Goal: Information Seeking & Learning: Compare options

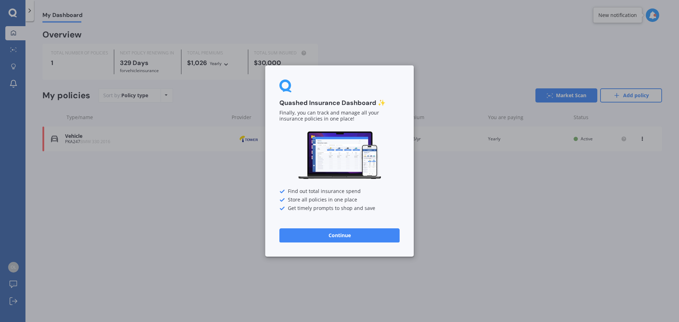
click at [355, 236] on button "Continue" at bounding box center [339, 235] width 120 height 14
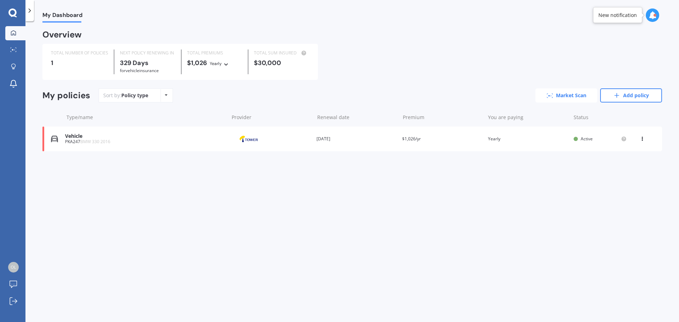
click at [552, 96] on link "Market Scan" at bounding box center [566, 95] width 62 height 14
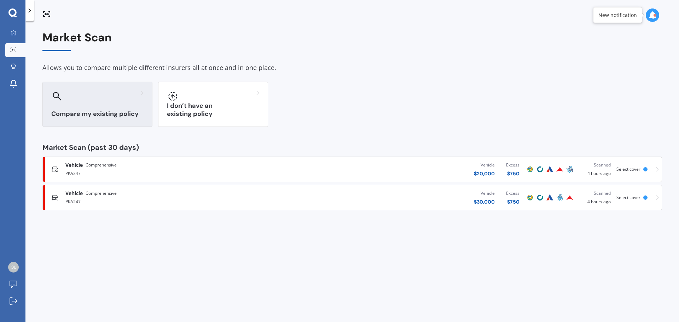
click at [108, 108] on div "Compare my existing policy" at bounding box center [97, 104] width 110 height 45
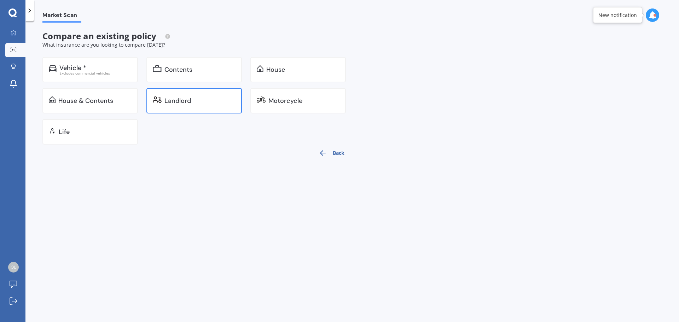
click at [194, 101] on div "Landlord" at bounding box center [199, 100] width 71 height 7
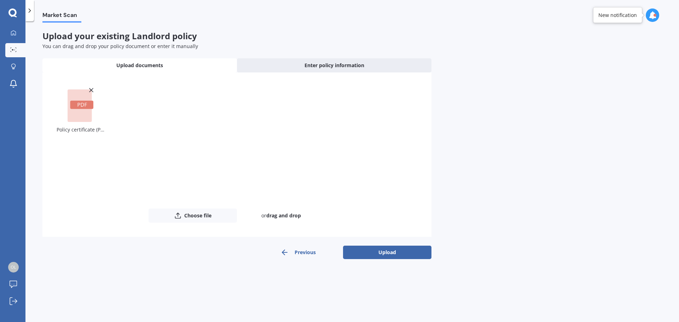
drag, startPoint x: 396, startPoint y: 255, endPoint x: 441, endPoint y: 254, distance: 45.3
click at [396, 255] on button "Upload" at bounding box center [387, 252] width 88 height 13
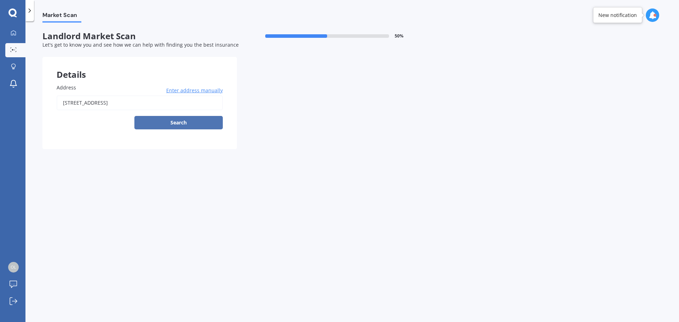
click at [199, 125] on button "Search" at bounding box center [178, 122] width 88 height 13
type input "[STREET_ADDRESS]"
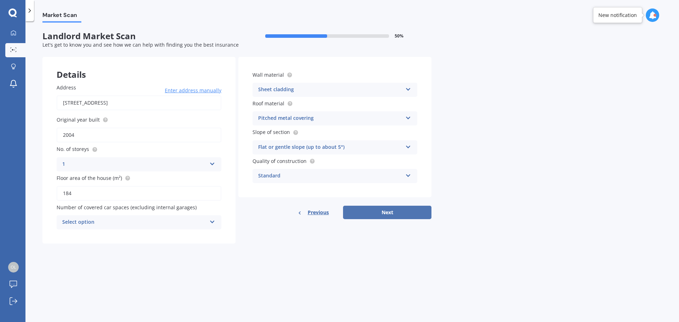
click at [383, 213] on button "Next" at bounding box center [387, 212] width 88 height 13
click at [180, 226] on div "Select option" at bounding box center [135, 222] width 141 height 8
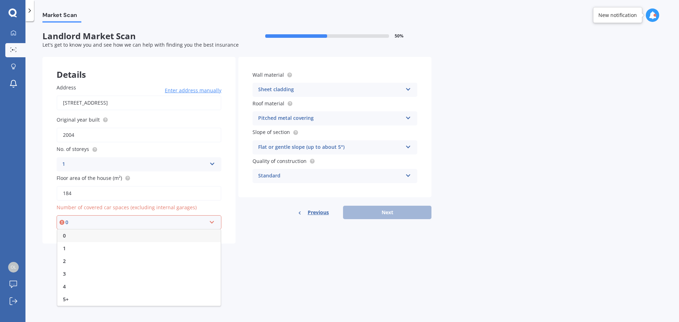
click at [74, 235] on div "0" at bounding box center [138, 235] width 163 height 13
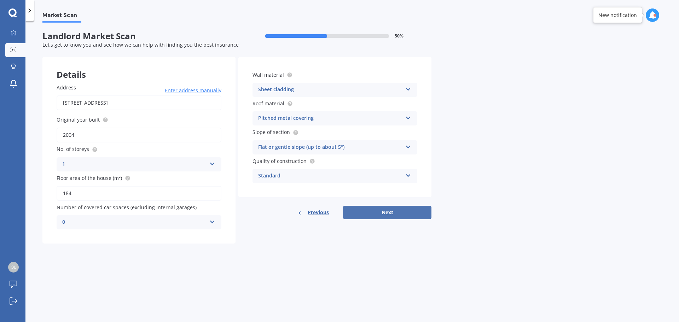
click at [393, 210] on button "Next" at bounding box center [387, 212] width 88 height 13
select select "02"
select select "08"
select select "1993"
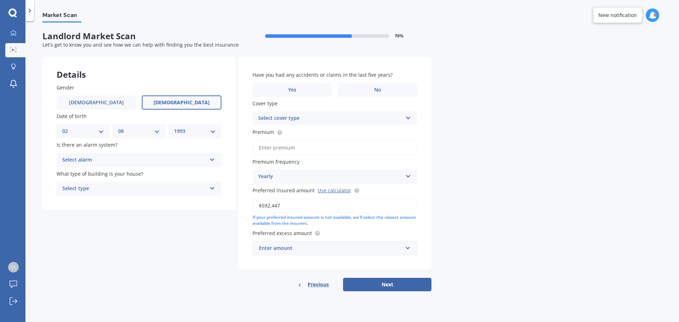
click at [339, 249] on div "Enter amount" at bounding box center [330, 248] width 143 height 8
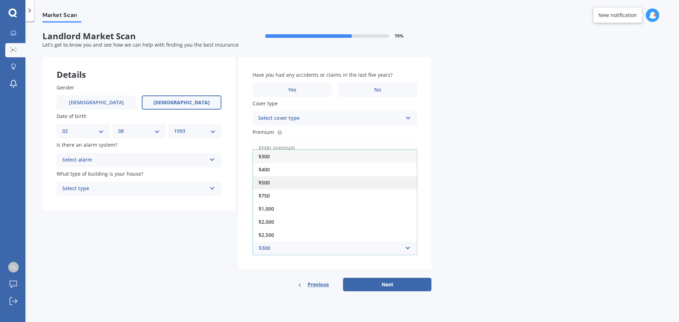
click at [282, 177] on div "$500" at bounding box center [335, 182] width 164 height 13
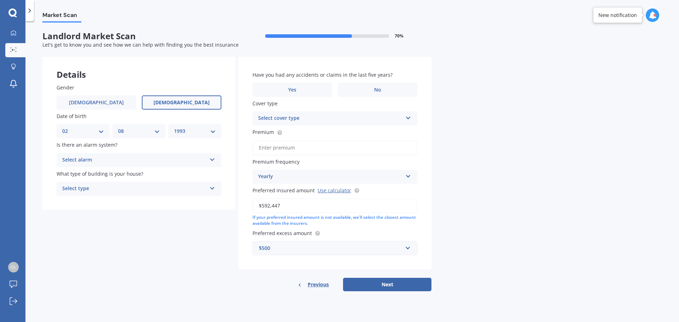
click at [291, 151] on input "Premium" at bounding box center [334, 147] width 165 height 15
type input "$2,142.00"
click at [361, 88] on label "No" at bounding box center [378, 90] width 80 height 14
click at [0, 0] on input "No" at bounding box center [0, 0] width 0 height 0
click at [320, 120] on div "Select cover type" at bounding box center [330, 118] width 144 height 8
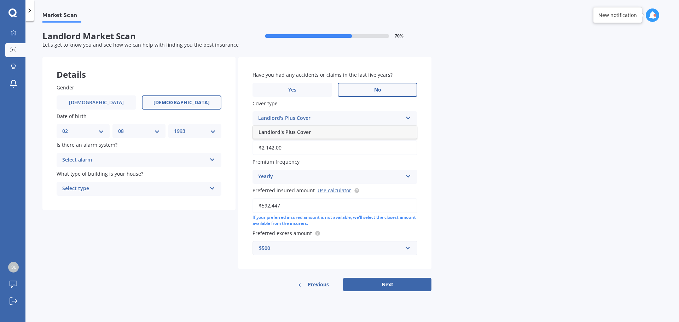
click at [316, 129] on div "Landlord's Plus Cover" at bounding box center [335, 132] width 164 height 13
click at [89, 160] on div "Select alarm" at bounding box center [134, 160] width 144 height 8
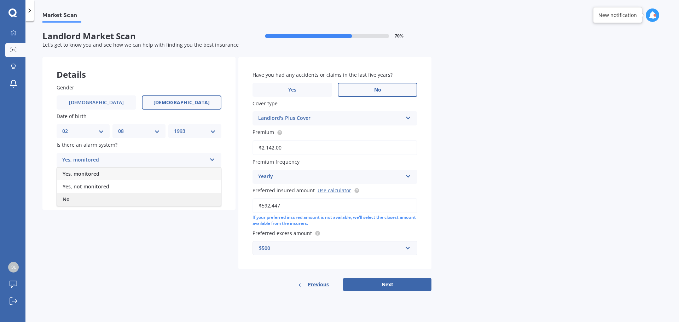
click at [80, 201] on div "No" at bounding box center [139, 199] width 164 height 13
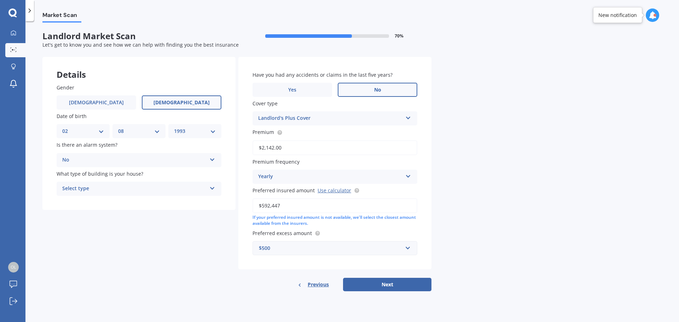
click at [102, 187] on div "Select type" at bounding box center [134, 188] width 144 height 8
click at [97, 204] on div "Freestanding" at bounding box center [139, 202] width 164 height 13
click at [157, 227] on div "Details Gender [DEMOGRAPHIC_DATA] [DEMOGRAPHIC_DATA] Date of birth DD 01 02 03 …" at bounding box center [236, 174] width 389 height 234
click at [397, 284] on button "Next" at bounding box center [387, 284] width 88 height 13
select select "02"
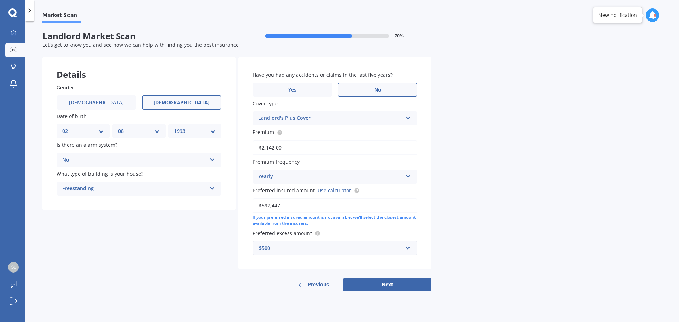
select select "08"
select select "1993"
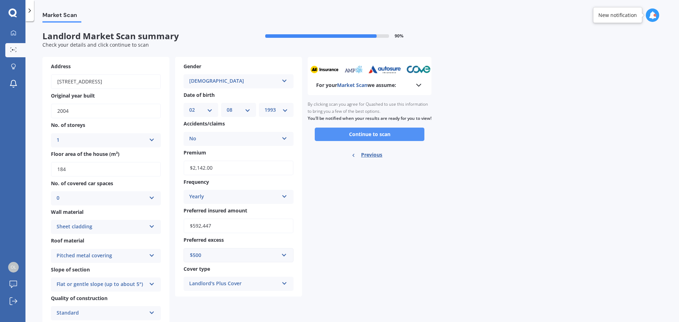
click at [370, 141] on button "Continue to scan" at bounding box center [370, 134] width 110 height 13
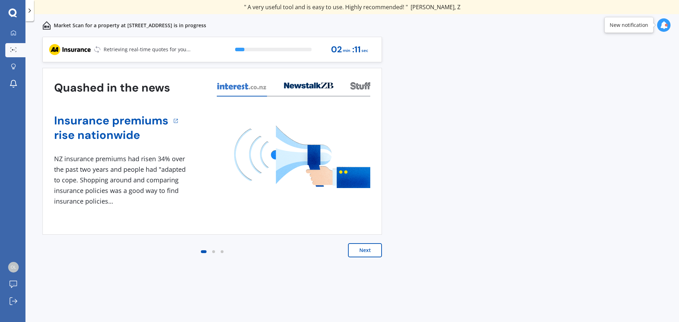
click at [213, 252] on div at bounding box center [213, 251] width 3 height 3
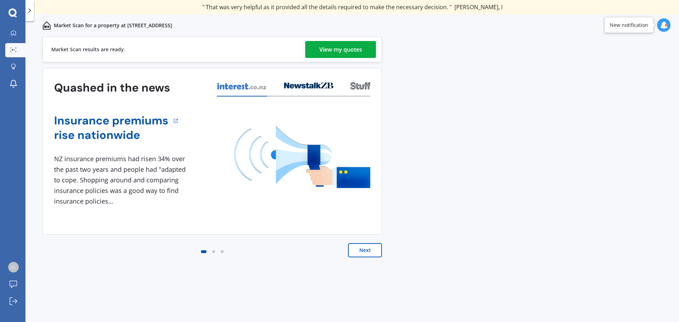
click at [342, 54] on div "View my quotes" at bounding box center [340, 49] width 43 height 17
